Goal: Find specific page/section: Find specific page/section

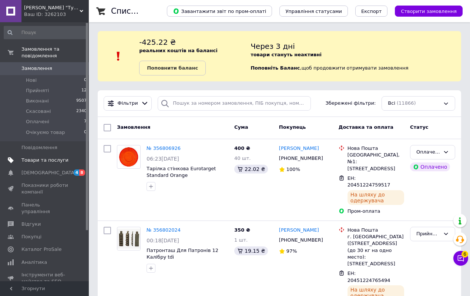
click at [29, 157] on span "Товари та послуги" at bounding box center [44, 160] width 47 height 7
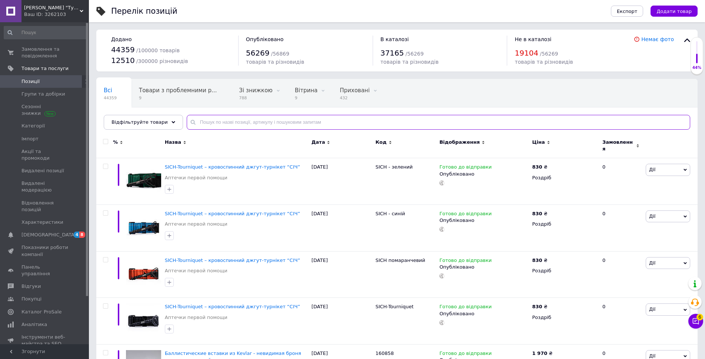
click at [284, 124] on input "text" at bounding box center [438, 122] width 503 height 15
paste input "160677"
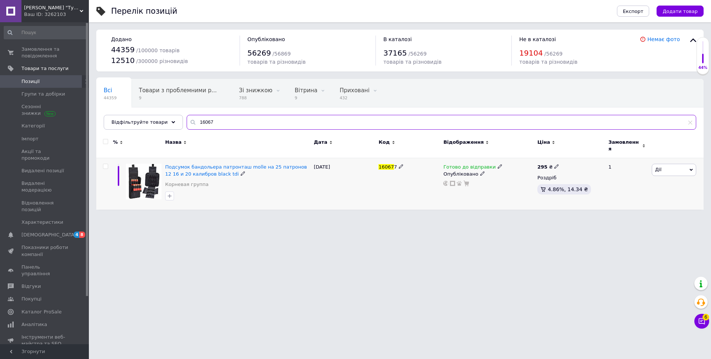
type input "16067"
click at [476, 164] on icon at bounding box center [556, 166] width 4 height 4
type input "2"
type input "460"
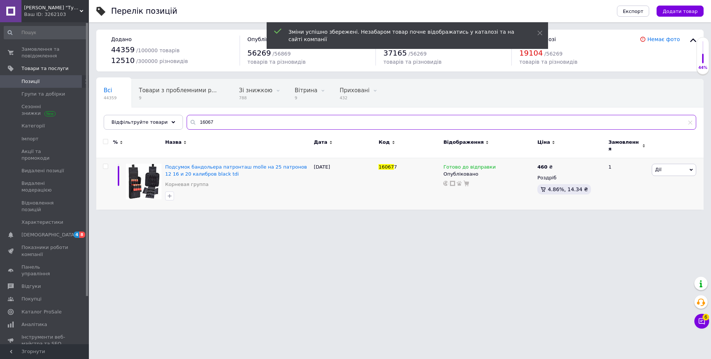
click at [227, 122] on input "16067" at bounding box center [441, 122] width 509 height 15
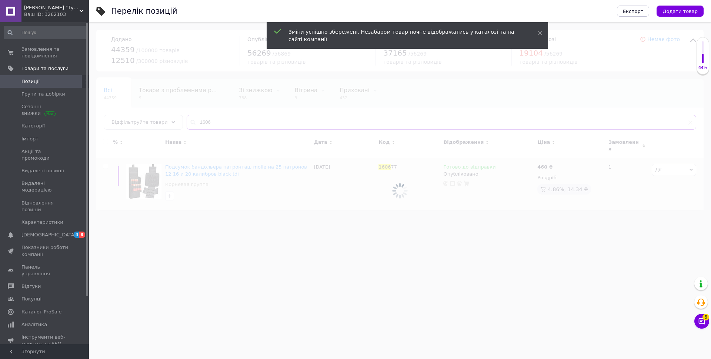
type input "16067"
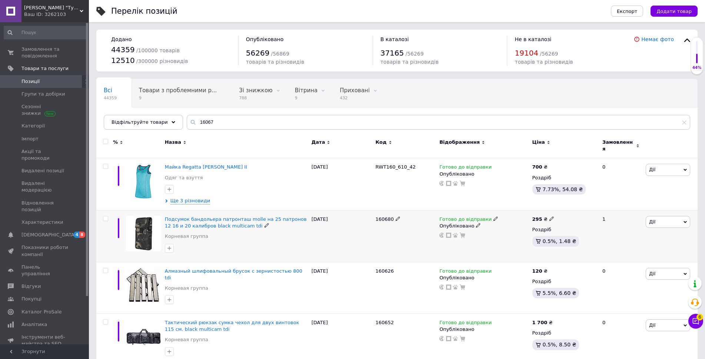
click at [476, 216] on icon at bounding box center [551, 218] width 4 height 4
click at [476, 209] on input "295" at bounding box center [586, 210] width 56 height 15
type input "2"
type input "460"
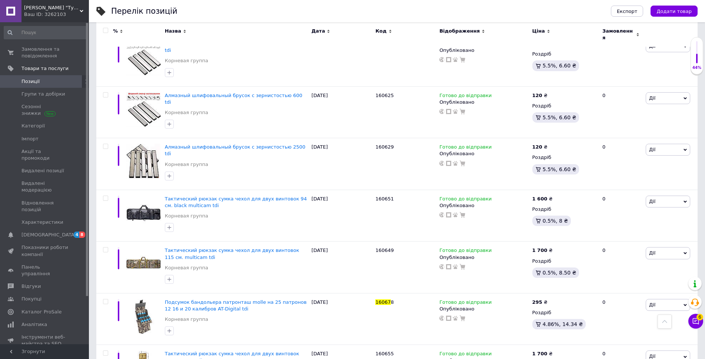
scroll to position [1000, 0]
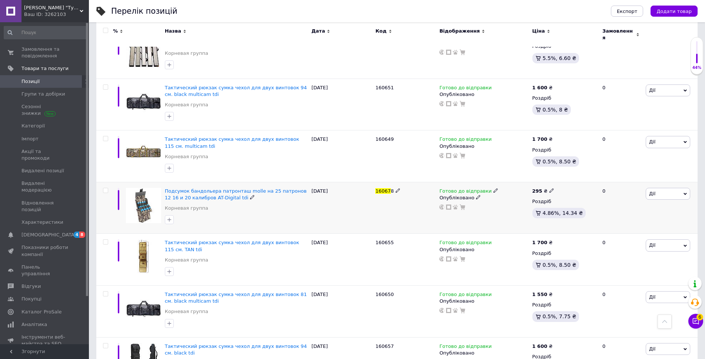
click at [476, 188] on icon at bounding box center [551, 190] width 4 height 4
type input "2"
type input "460"
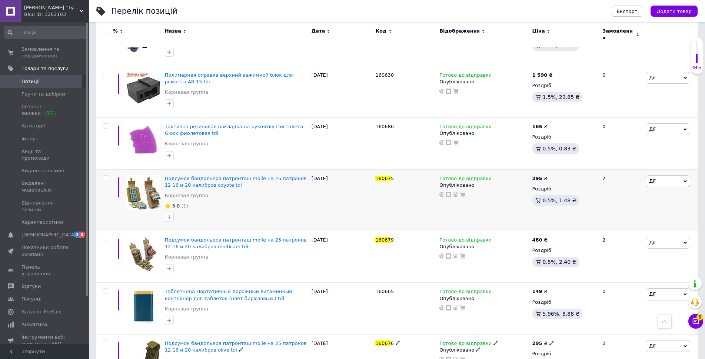
scroll to position [3925, 0]
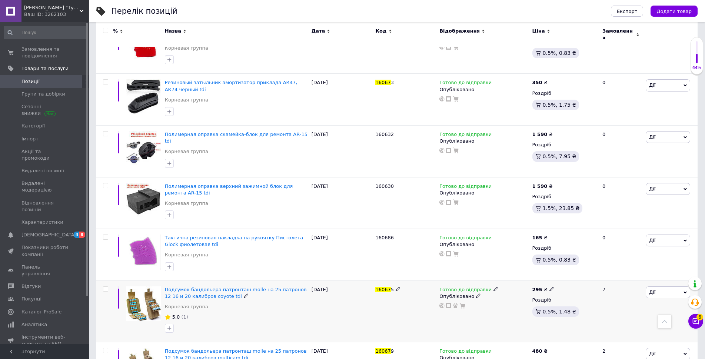
click at [476, 287] on icon at bounding box center [551, 289] width 4 height 4
type input "2"
type input "460"
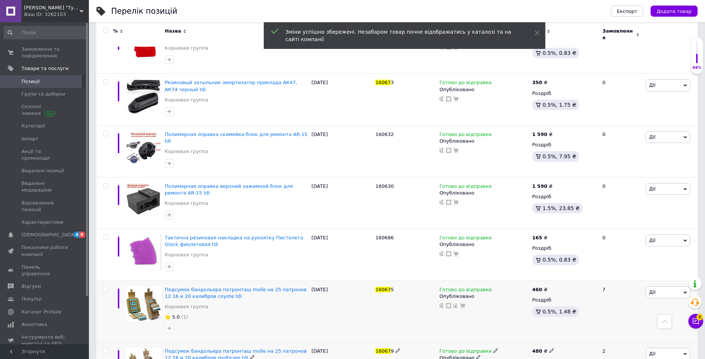
click at [476, 296] on icon at bounding box center [551, 350] width 4 height 4
type input "460"
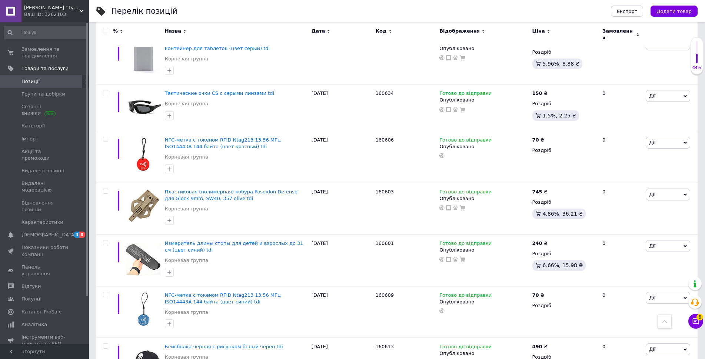
scroll to position [4859, 0]
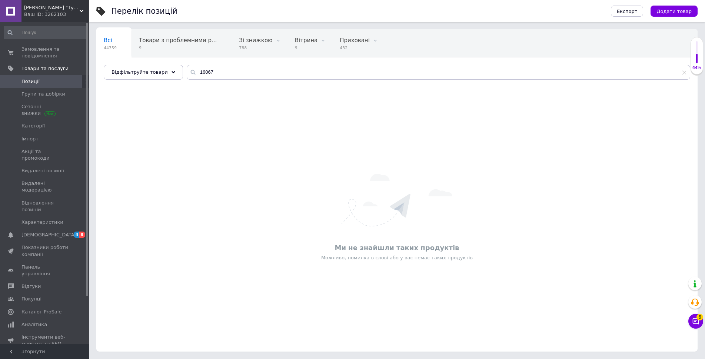
scroll to position [50, 0]
click at [212, 74] on input "16067" at bounding box center [438, 72] width 503 height 15
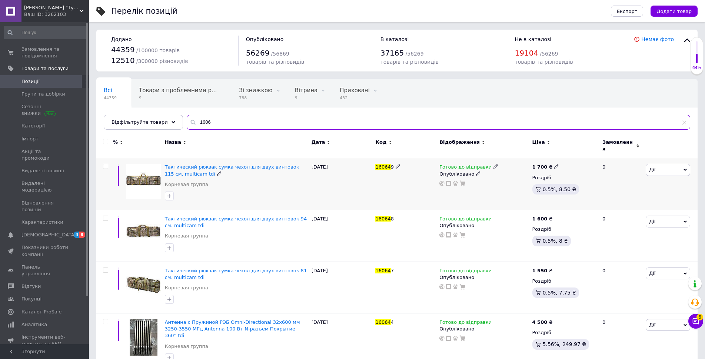
type input "16067"
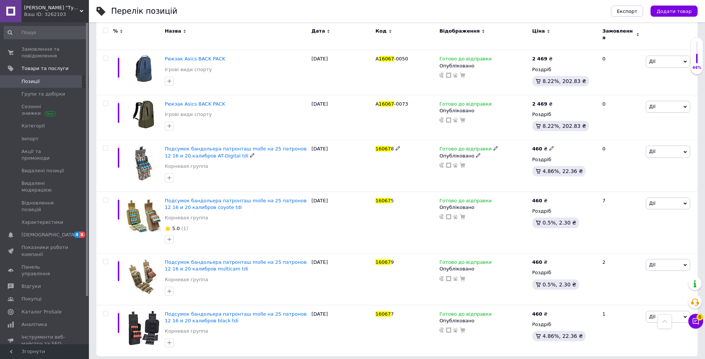
scroll to position [428, 0]
